Goal: Navigation & Orientation: Find specific page/section

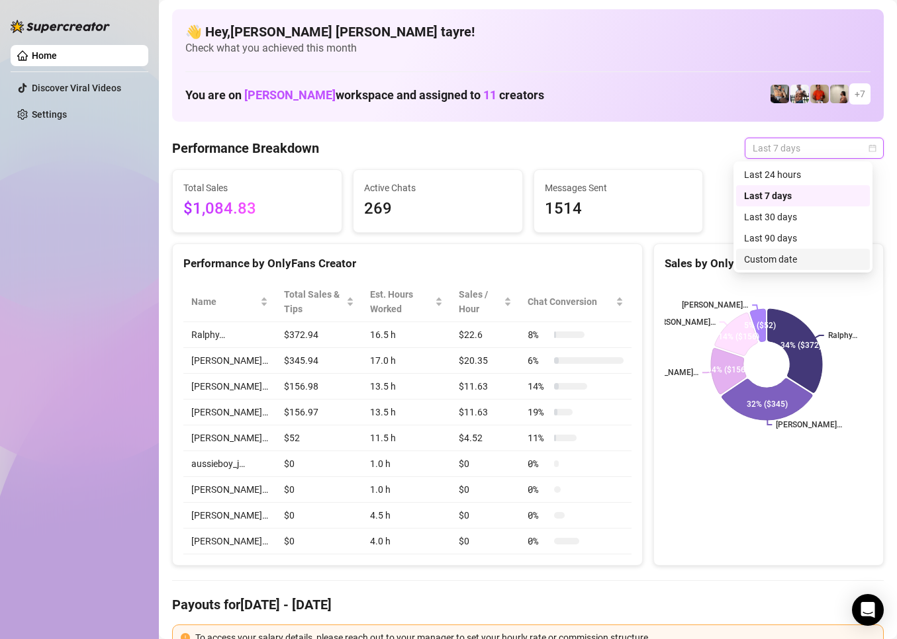
click at [763, 254] on div "Custom date" at bounding box center [803, 259] width 118 height 15
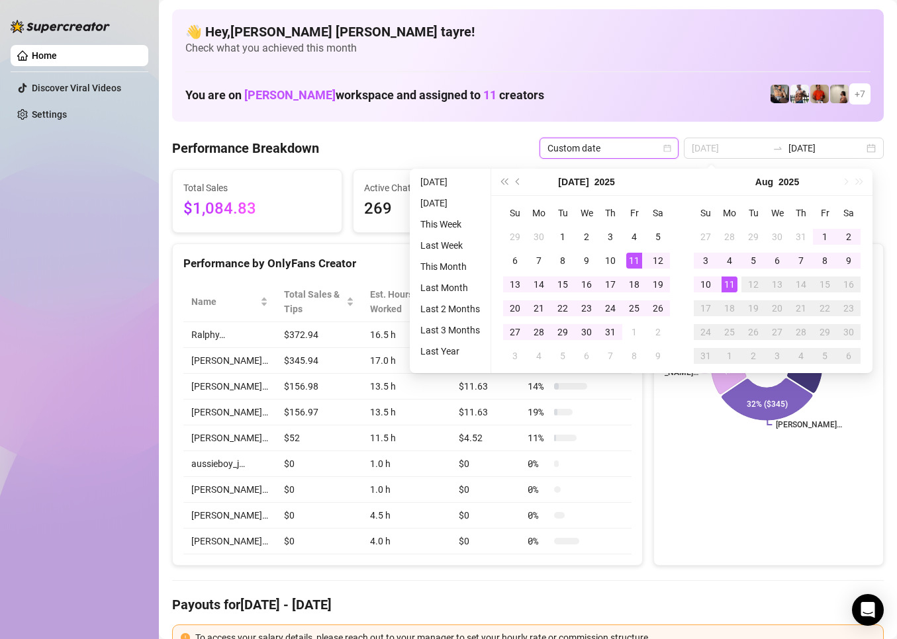
type input "[DATE]"
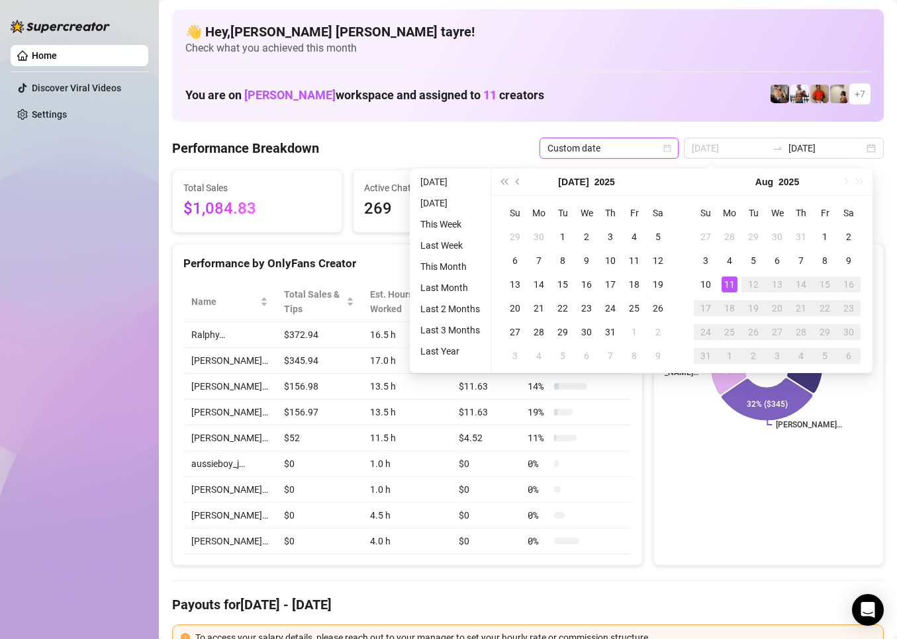
click at [727, 282] on div "11" at bounding box center [729, 285] width 16 height 16
click at [727, 282] on icon "Ralphy… [PERSON_NAME]… [PERSON_NAME]… [PERSON_NAME]… [PERSON_NAME]… 34% ($372) …" at bounding box center [767, 364] width 204 height 165
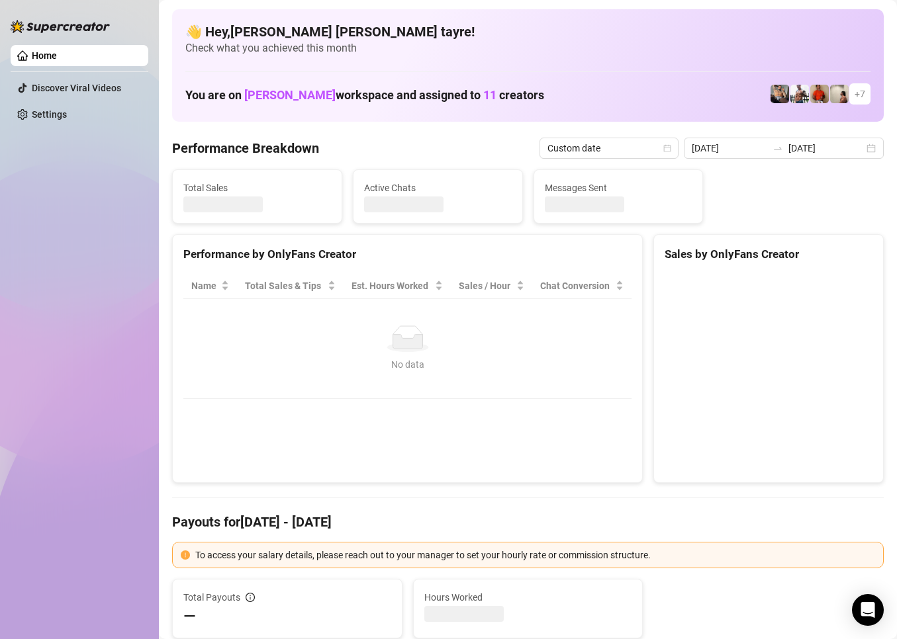
type input "[DATE]"
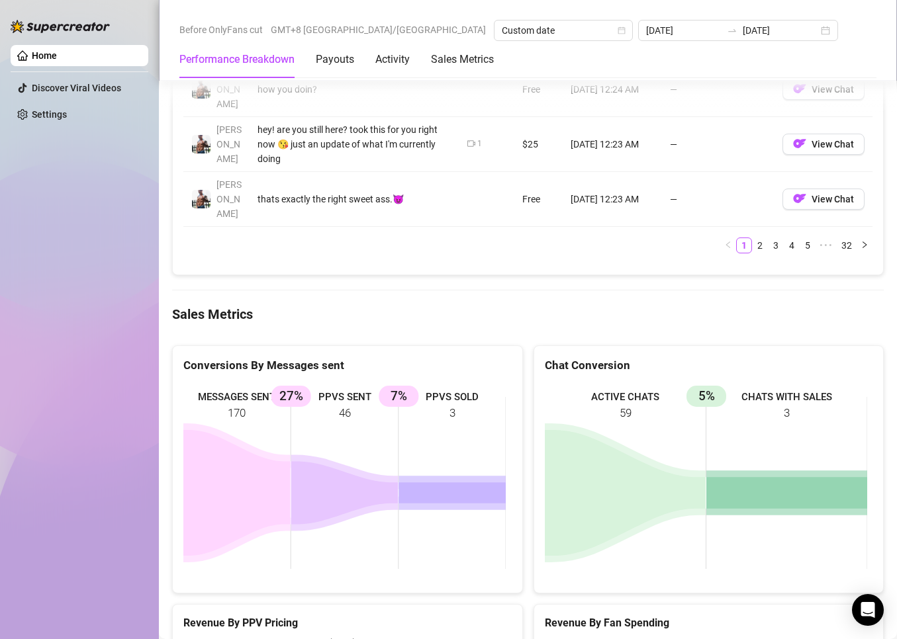
scroll to position [1787, 0]
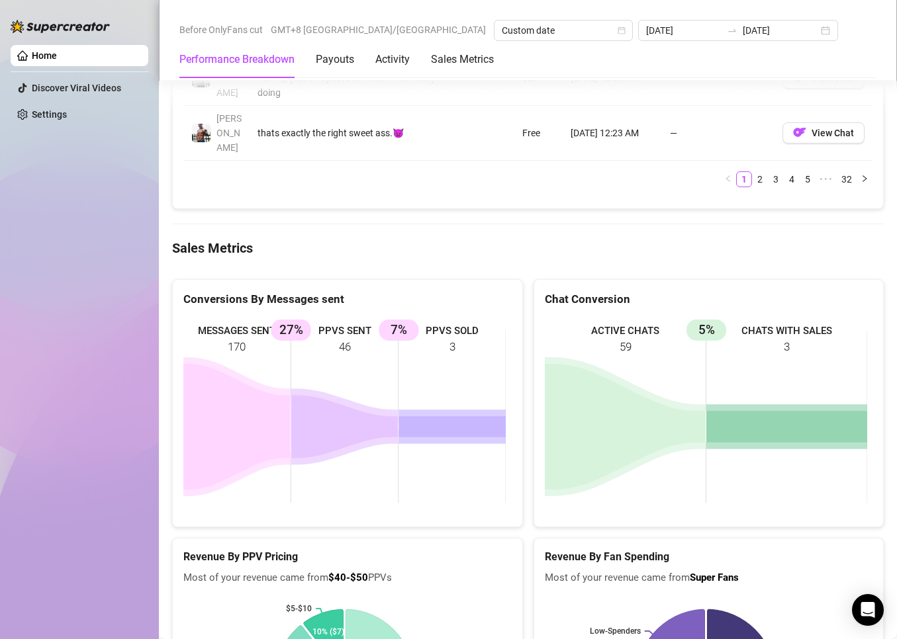
click at [448, 318] on rect at bounding box center [344, 417] width 322 height 199
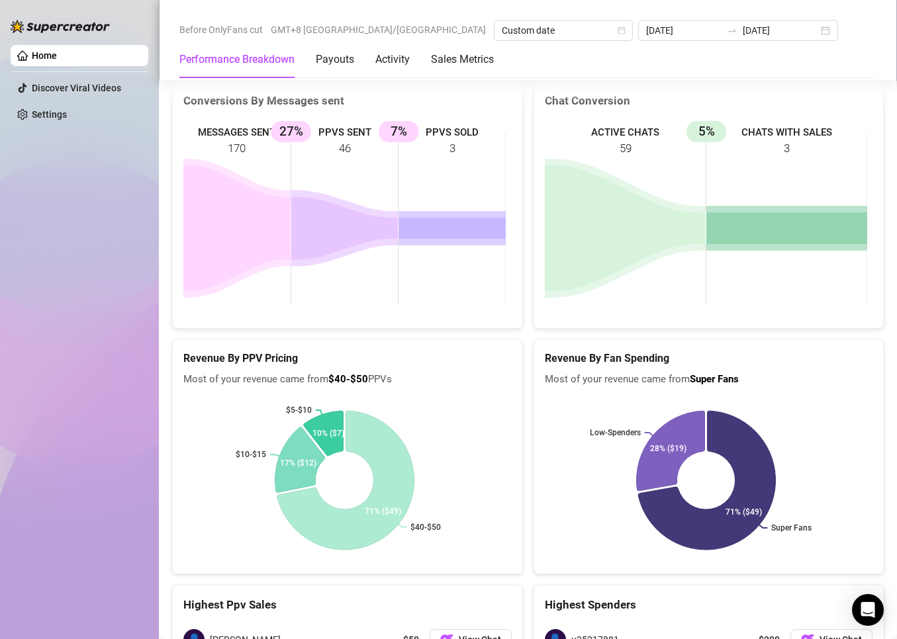
scroll to position [2113, 0]
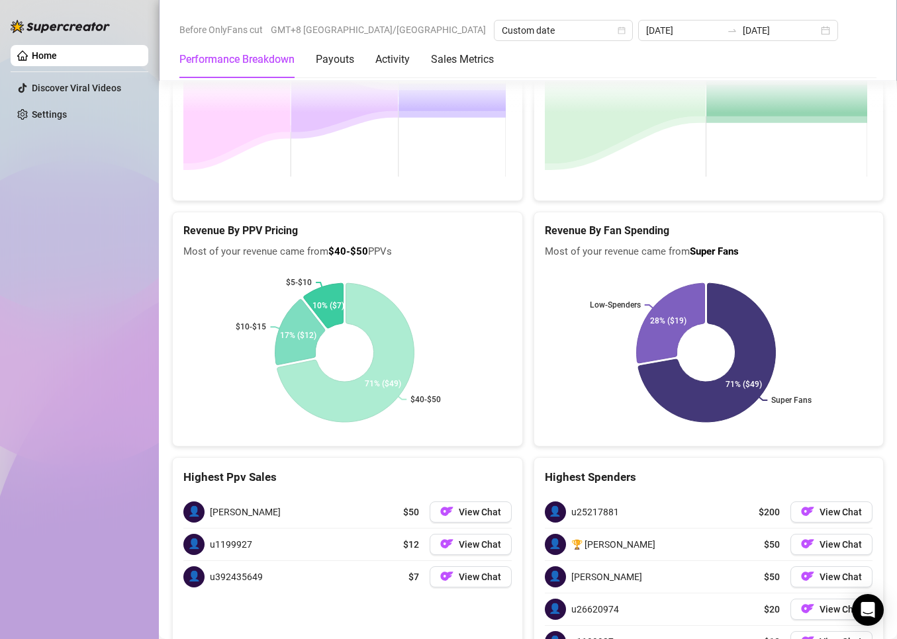
click at [439, 567] on div "Highest Ppv Sales 👤 [PERSON_NAME] $50 View Chat 👤 u1199927 $12 View Chat 👤 u392…" at bounding box center [347, 579] width 351 height 244
click at [378, 510] on div "Highest Ppv Sales 👤 [PERSON_NAME] $50 View Chat 👤 u1199927 $12 View Chat 👤 u392…" at bounding box center [347, 579] width 351 height 244
click at [580, 505] on span "u25217881" at bounding box center [595, 512] width 48 height 15
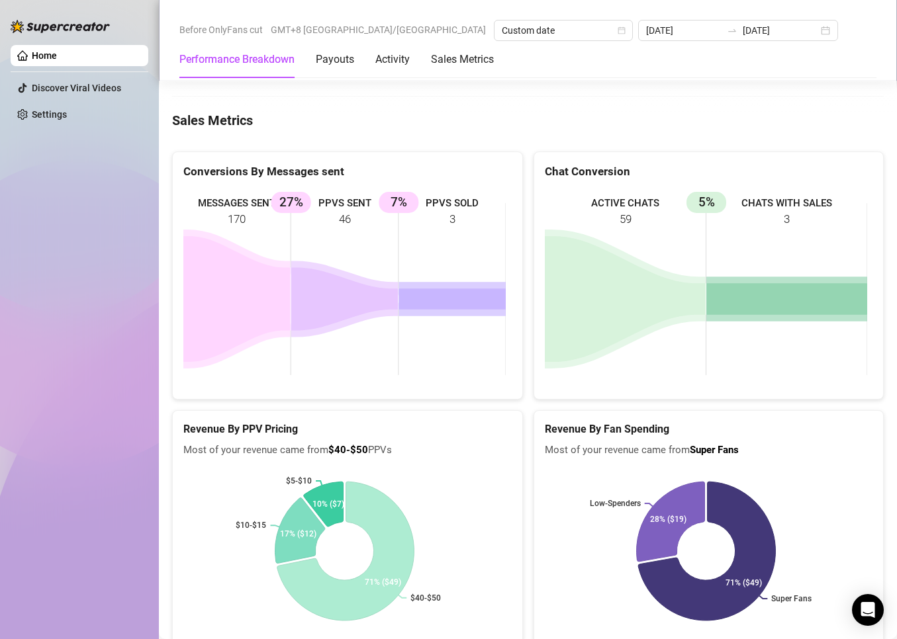
scroll to position [1716, 0]
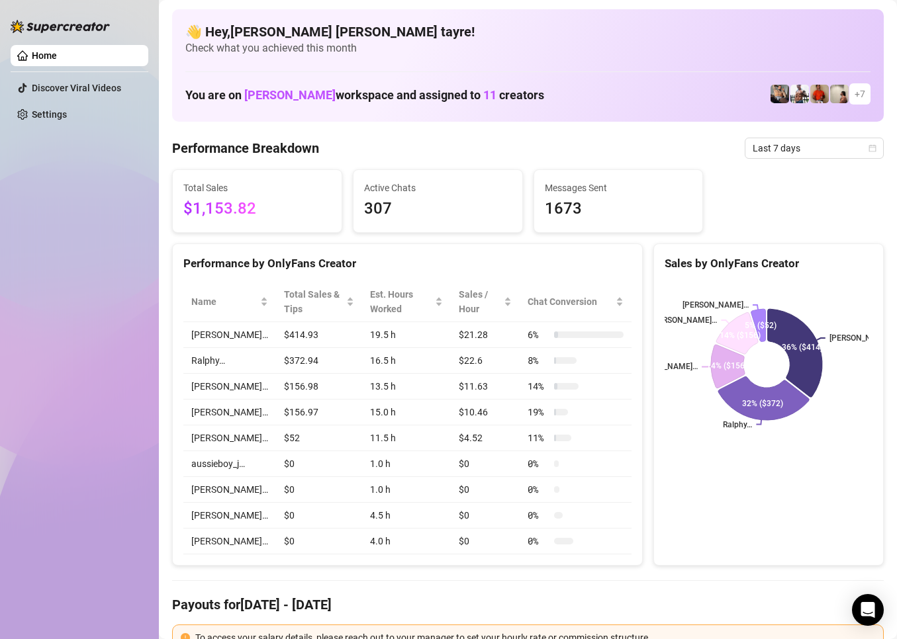
click at [410, 144] on div "Performance Breakdown Last 7 days" at bounding box center [528, 148] width 712 height 21
click at [817, 154] on span "Last 7 days" at bounding box center [814, 148] width 123 height 20
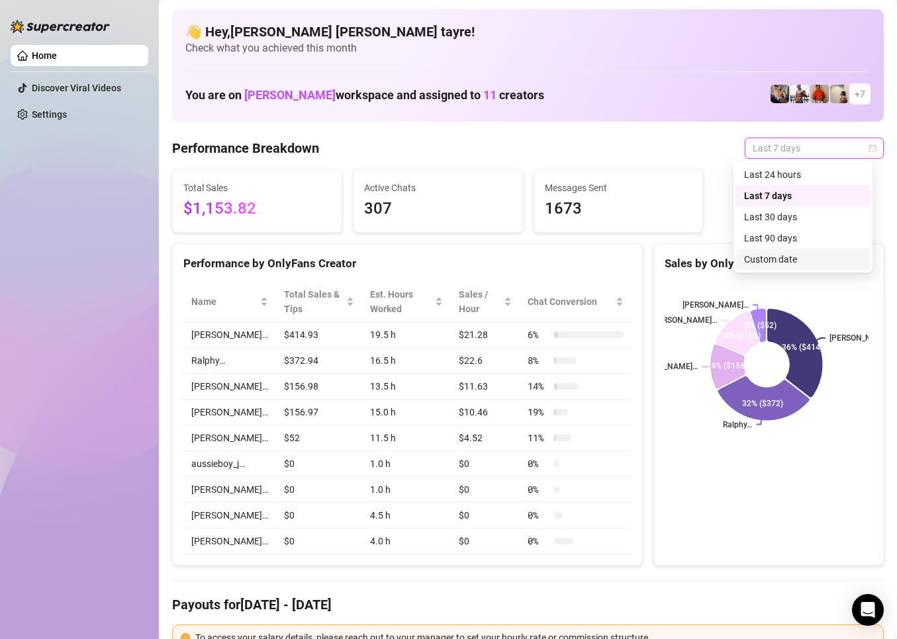
click at [795, 262] on div "Custom date" at bounding box center [803, 259] width 118 height 15
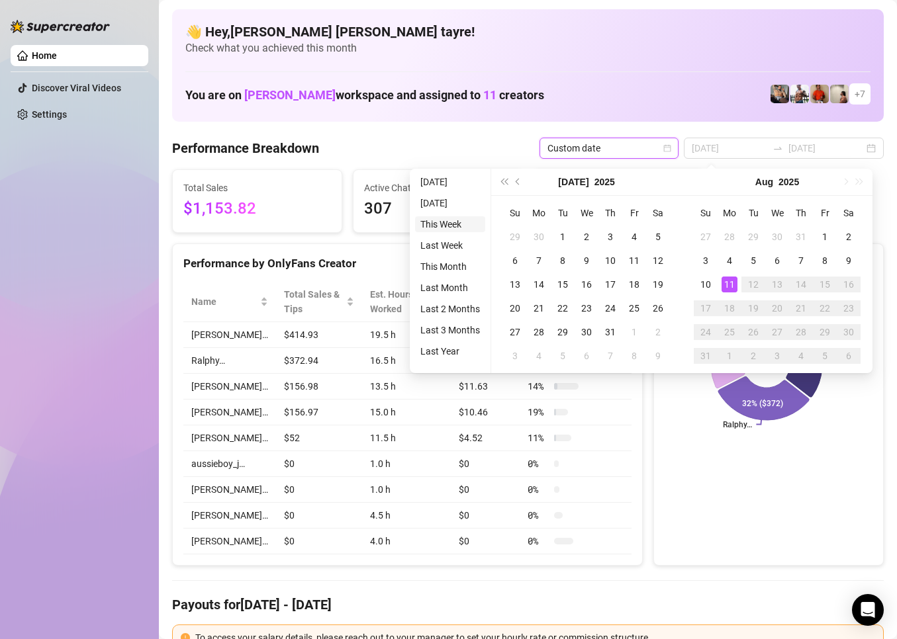
type input "2025-08-10"
type input "[DATE]"
type input "2025-08-10"
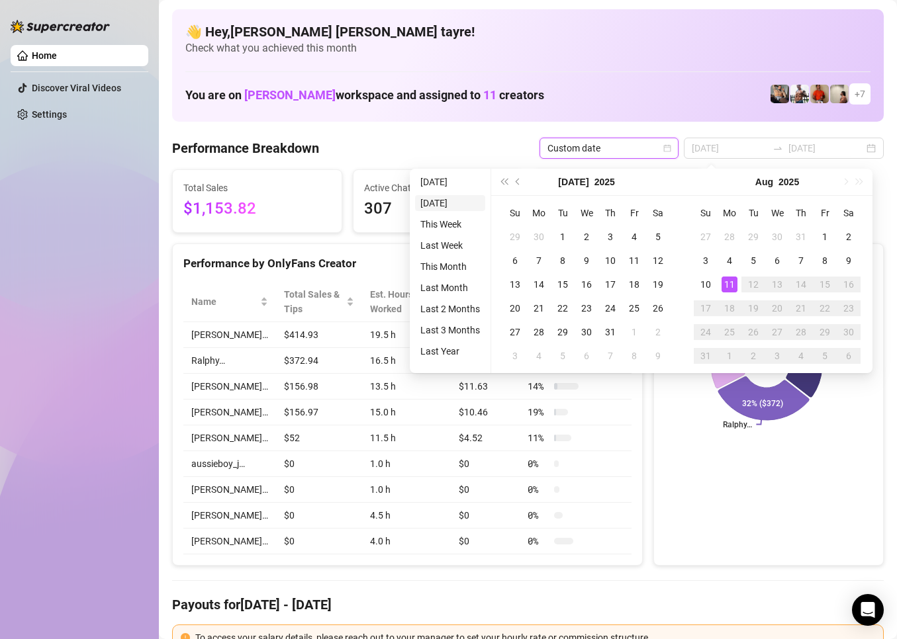
type input "2025-08-10"
type input "[DATE]"
click at [445, 185] on li "[DATE]" at bounding box center [450, 182] width 70 height 16
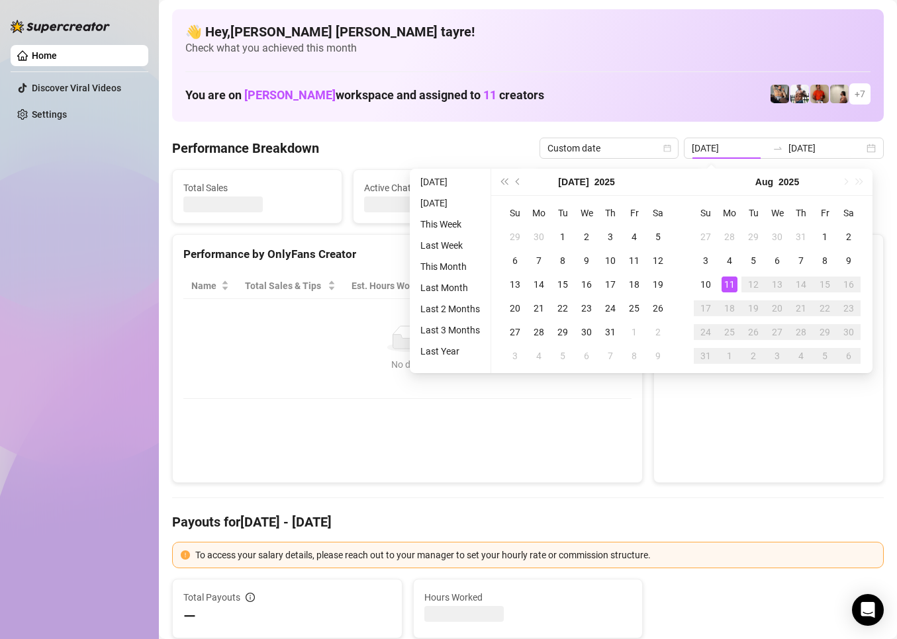
type input "[DATE]"
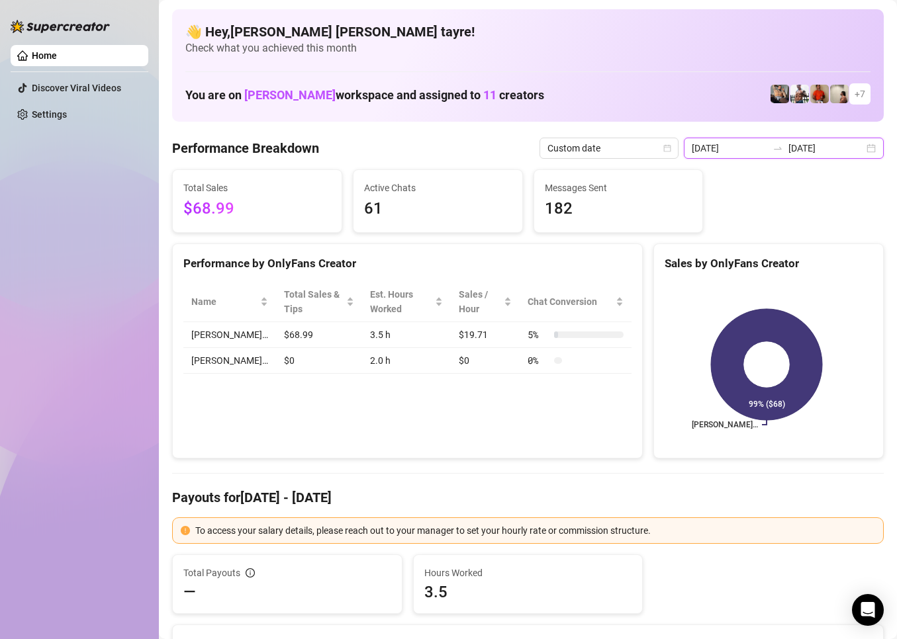
click at [817, 154] on input "[DATE]" at bounding box center [825, 148] width 75 height 15
click at [103, 312] on div "Home Discover Viral Videos Settings" at bounding box center [80, 313] width 138 height 627
